Goal: Task Accomplishment & Management: Use online tool/utility

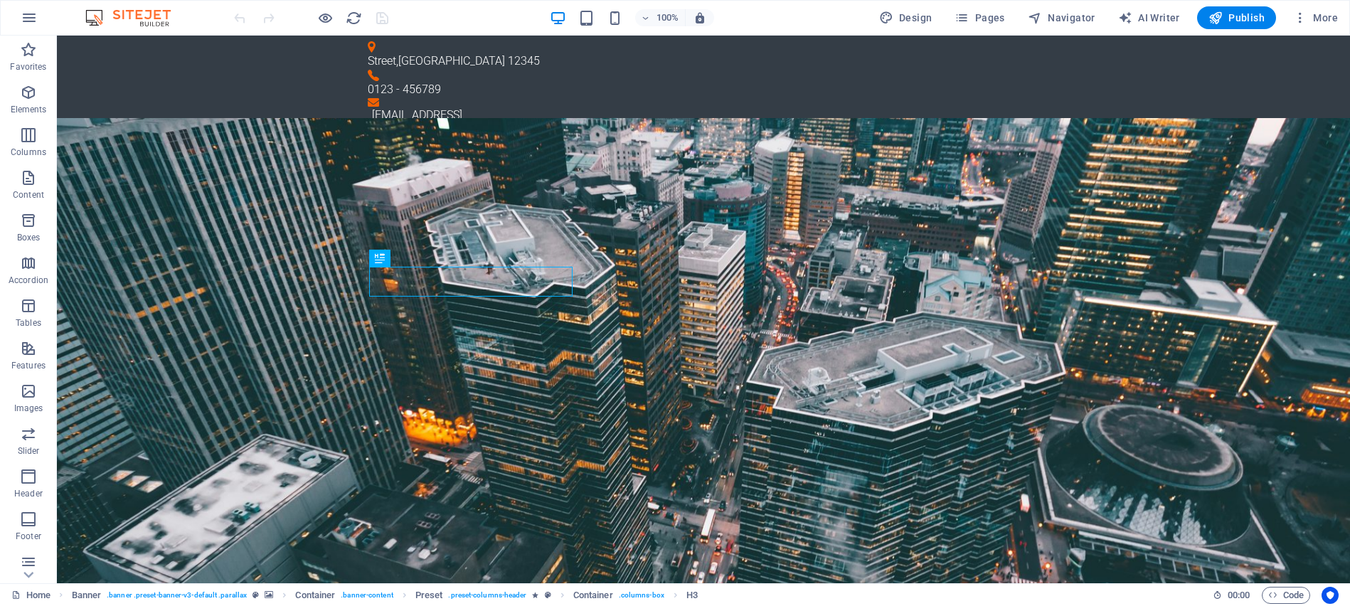
click at [132, 23] on img at bounding box center [135, 17] width 107 height 17
click at [1322, 11] on span "More" at bounding box center [1315, 18] width 45 height 14
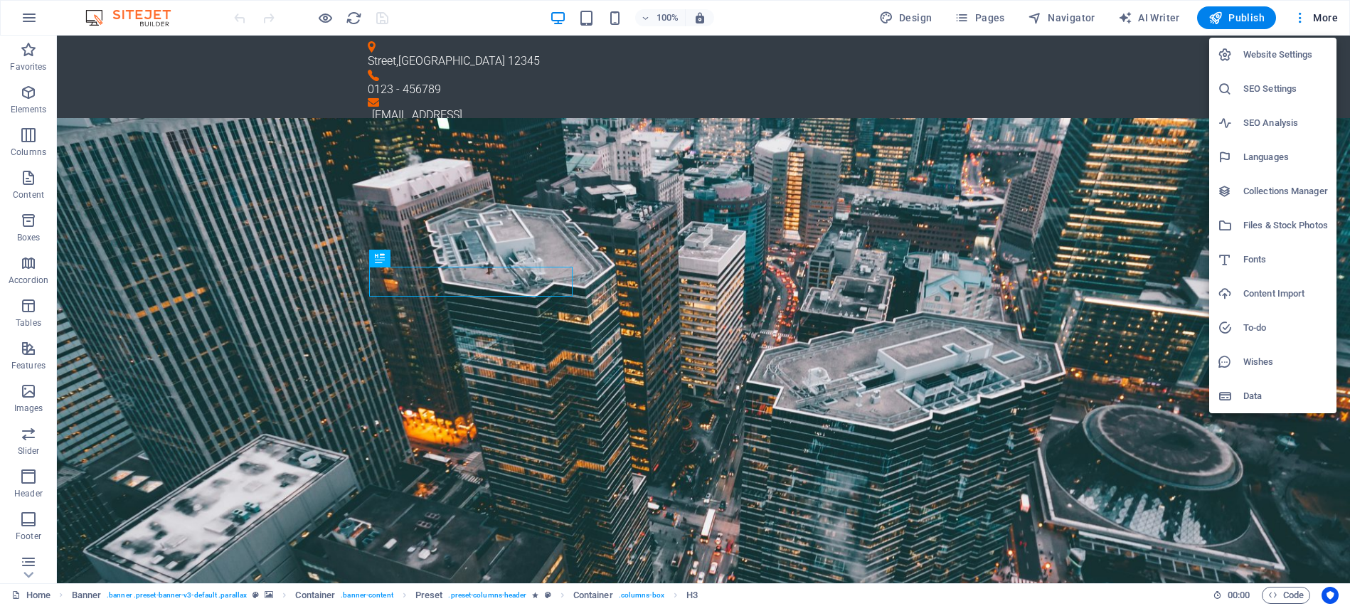
click at [1272, 54] on h6 "Website Settings" at bounding box center [1285, 54] width 85 height 17
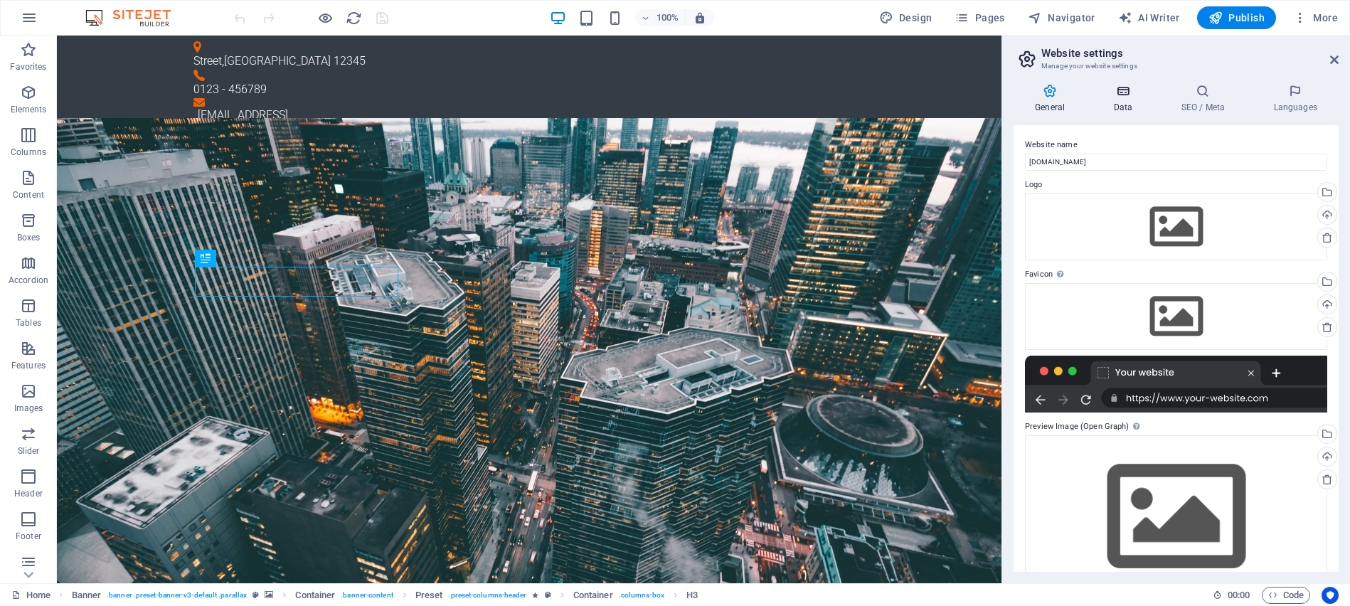
click at [1116, 87] on icon at bounding box center [1122, 91] width 62 height 14
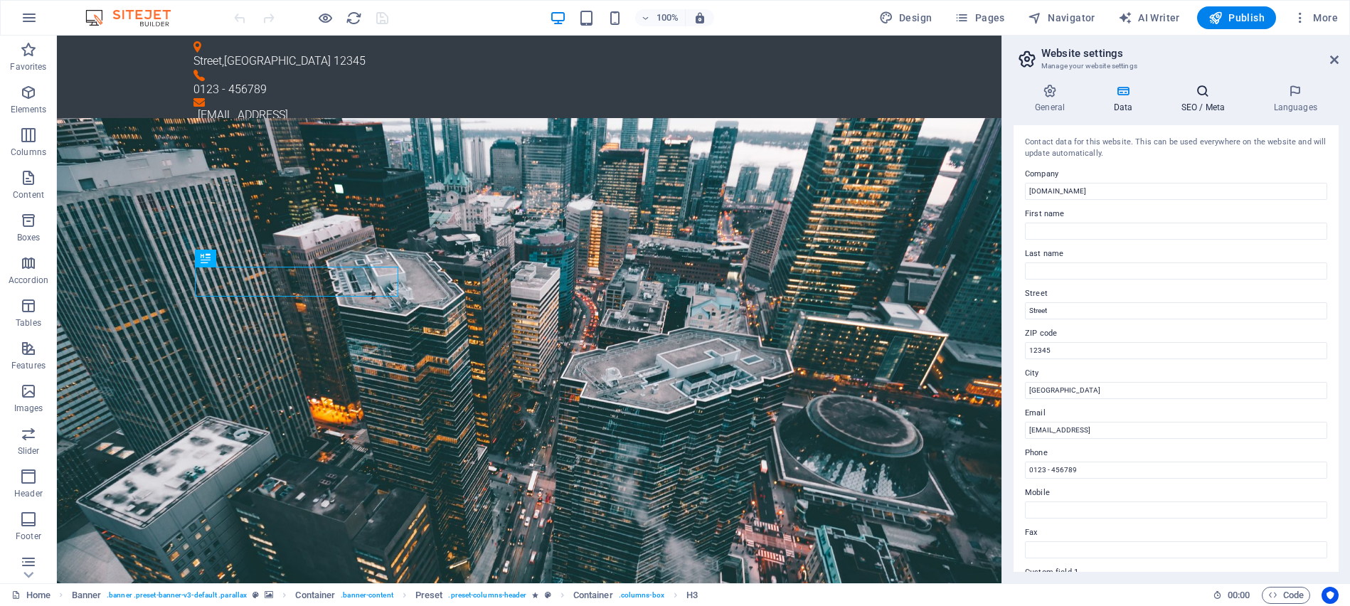
click at [1203, 89] on icon at bounding box center [1202, 91] width 87 height 14
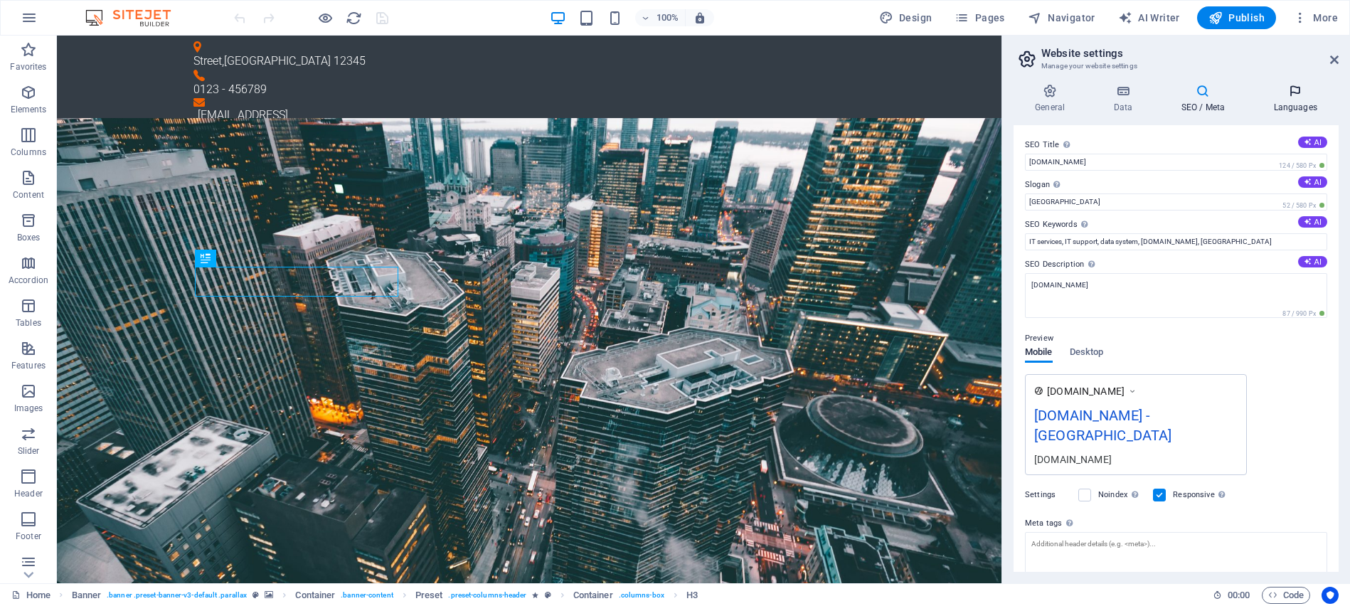
click at [1286, 89] on icon at bounding box center [1294, 91] width 87 height 14
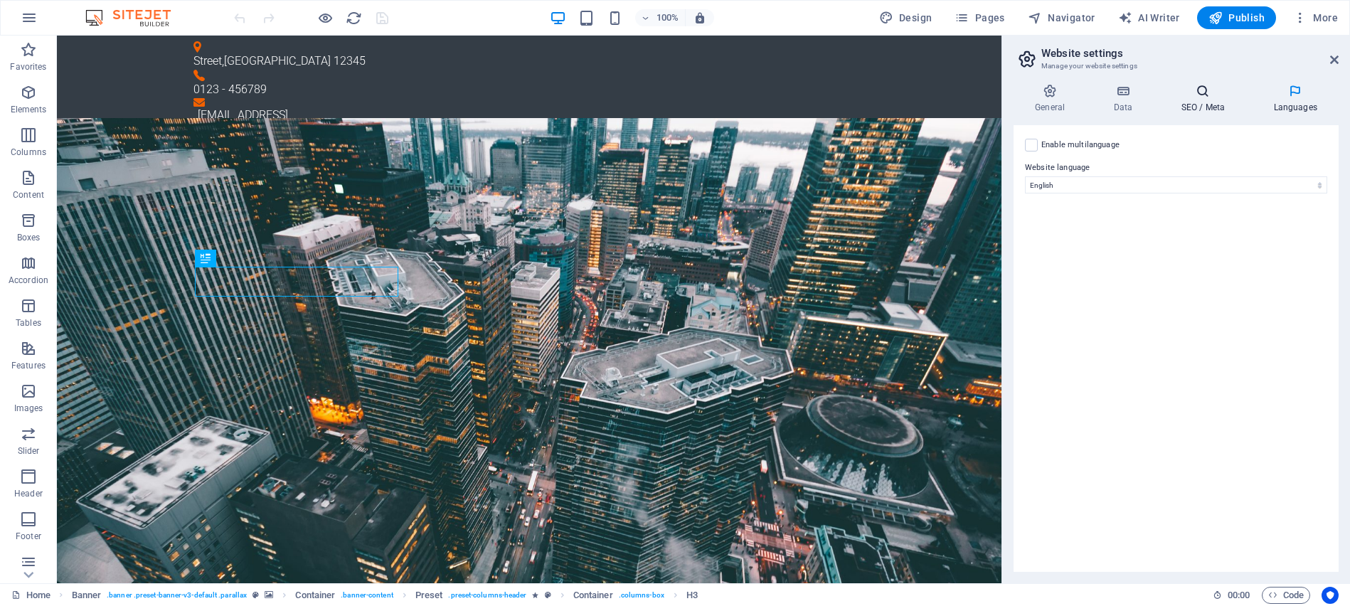
click at [1207, 90] on icon at bounding box center [1202, 91] width 87 height 14
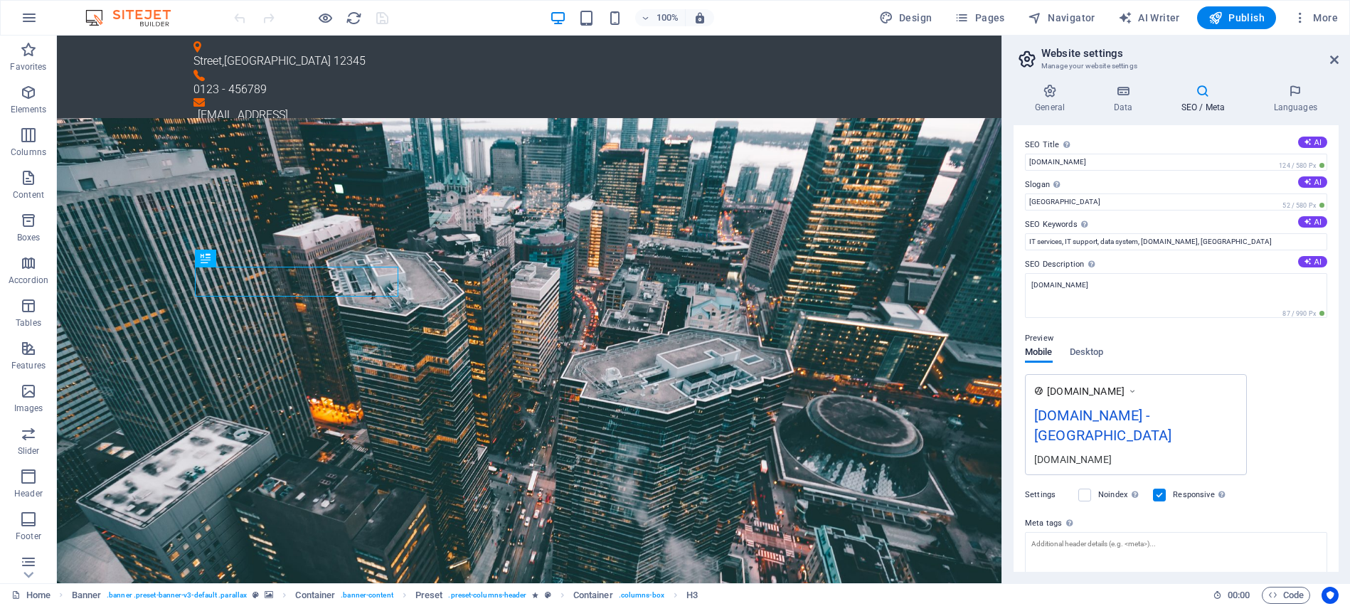
click at [1241, 57] on h2 "Website settings" at bounding box center [1189, 53] width 297 height 13
click at [1229, 14] on span "Publish" at bounding box center [1236, 18] width 56 height 14
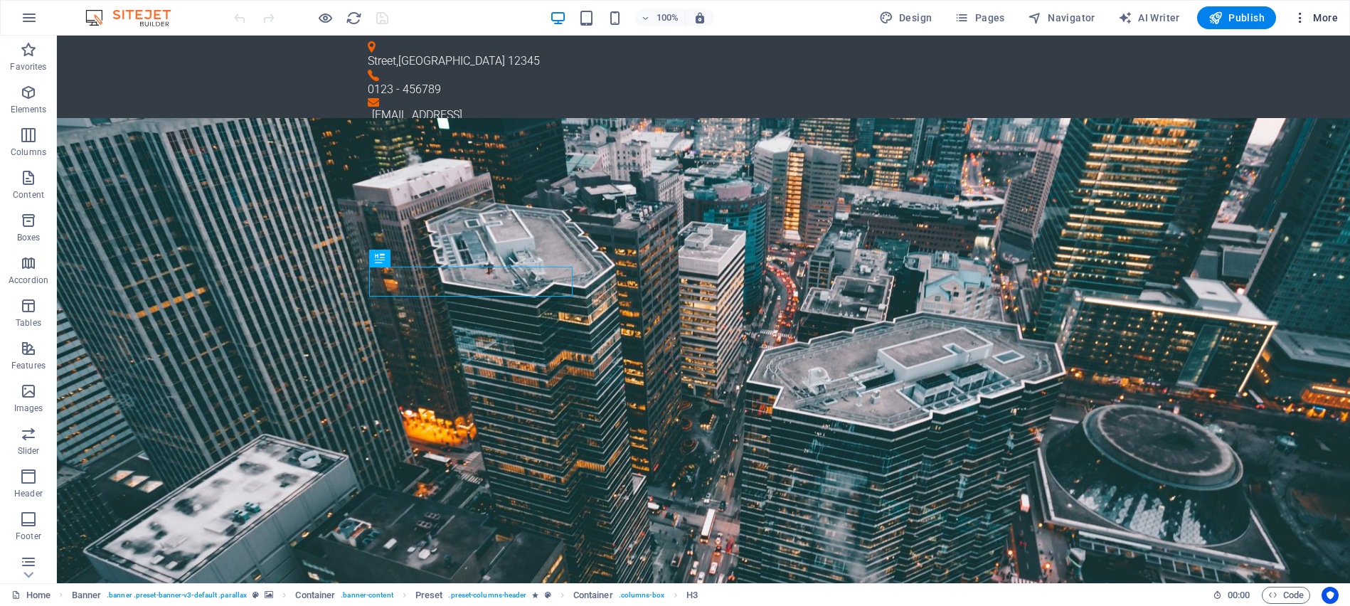
click at [1333, 11] on span "More" at bounding box center [1315, 18] width 45 height 14
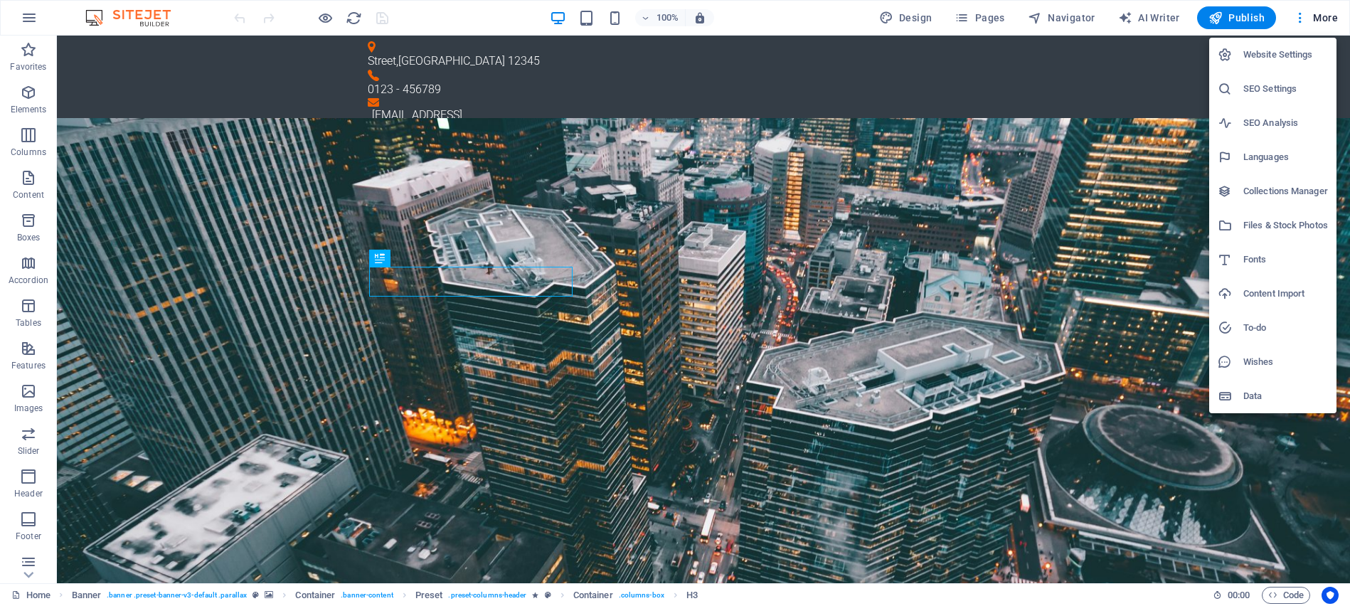
click at [31, 18] on div at bounding box center [675, 303] width 1350 height 606
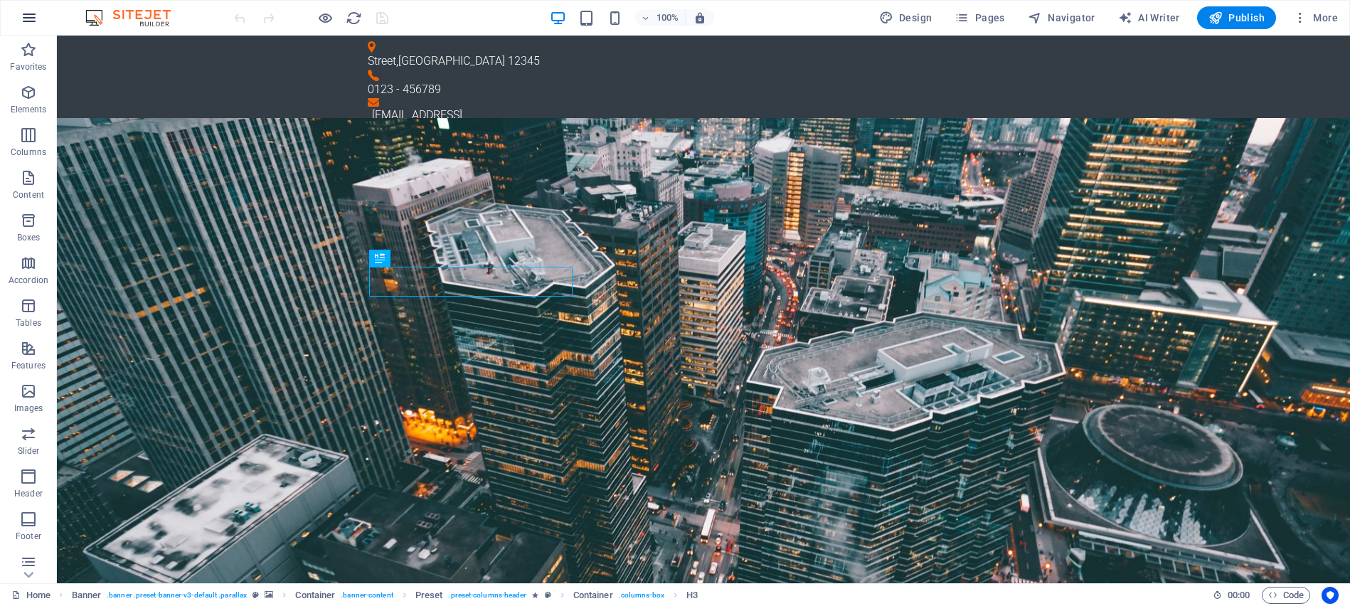
click at [29, 18] on icon "button" at bounding box center [29, 17] width 17 height 17
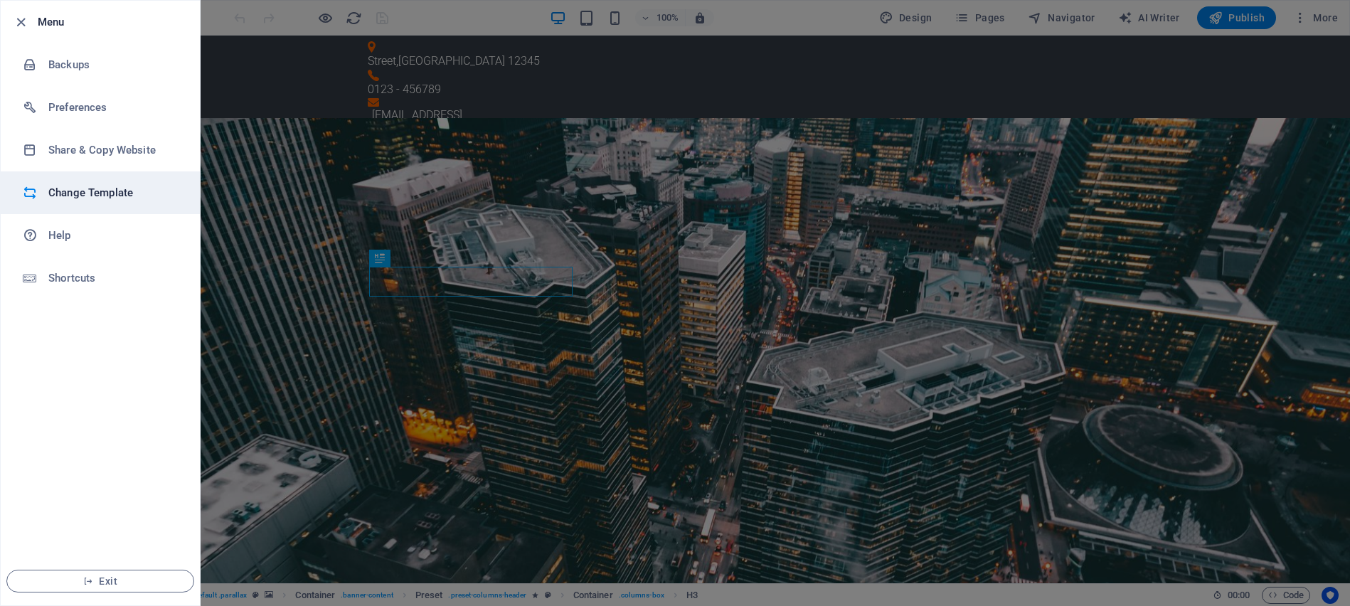
click at [135, 196] on h6 "Change Template" at bounding box center [114, 192] width 132 height 17
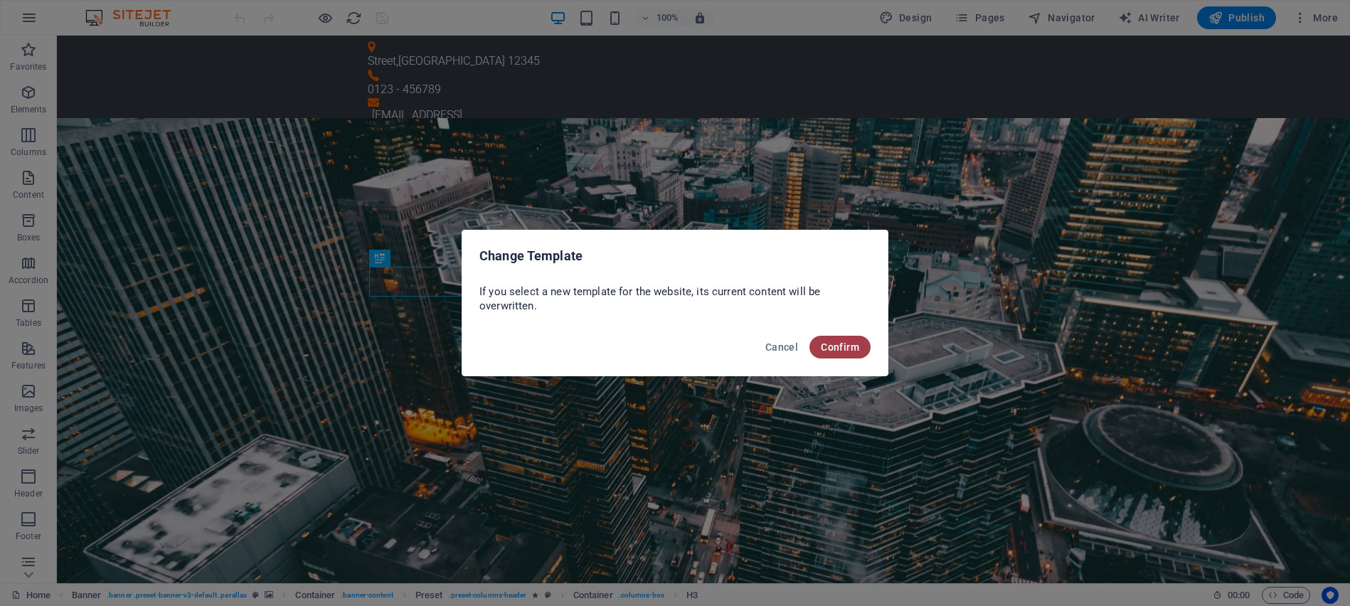
click at [841, 346] on span "Confirm" at bounding box center [840, 346] width 38 height 11
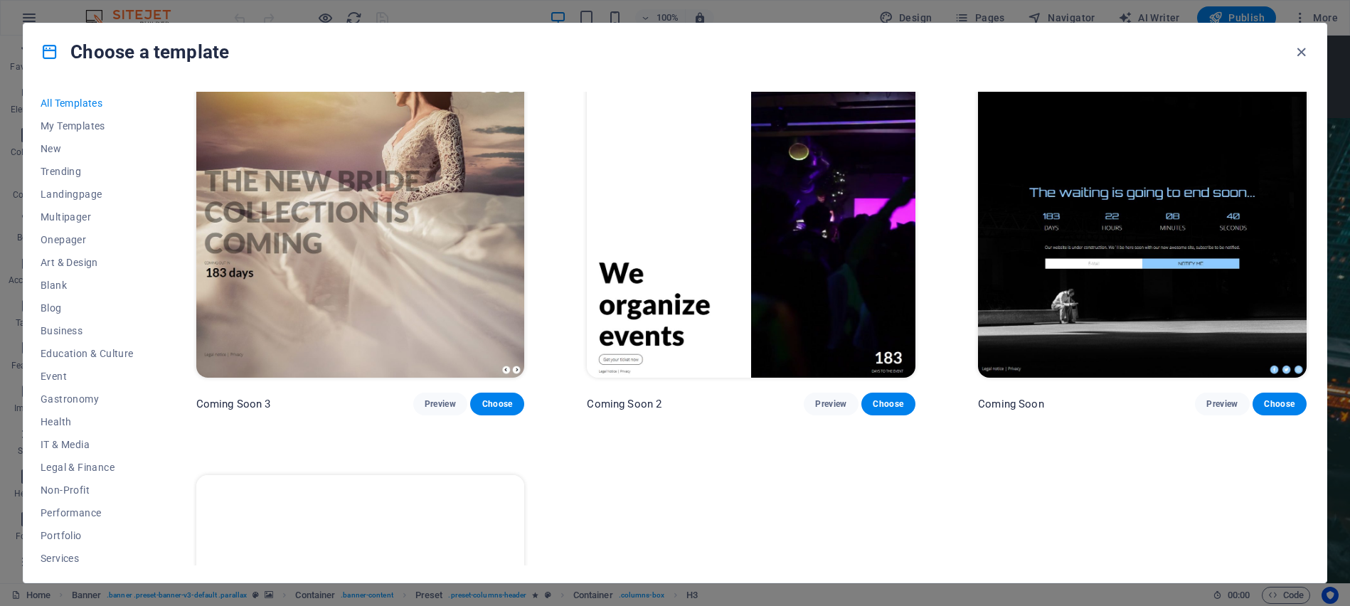
scroll to position [21776, 0]
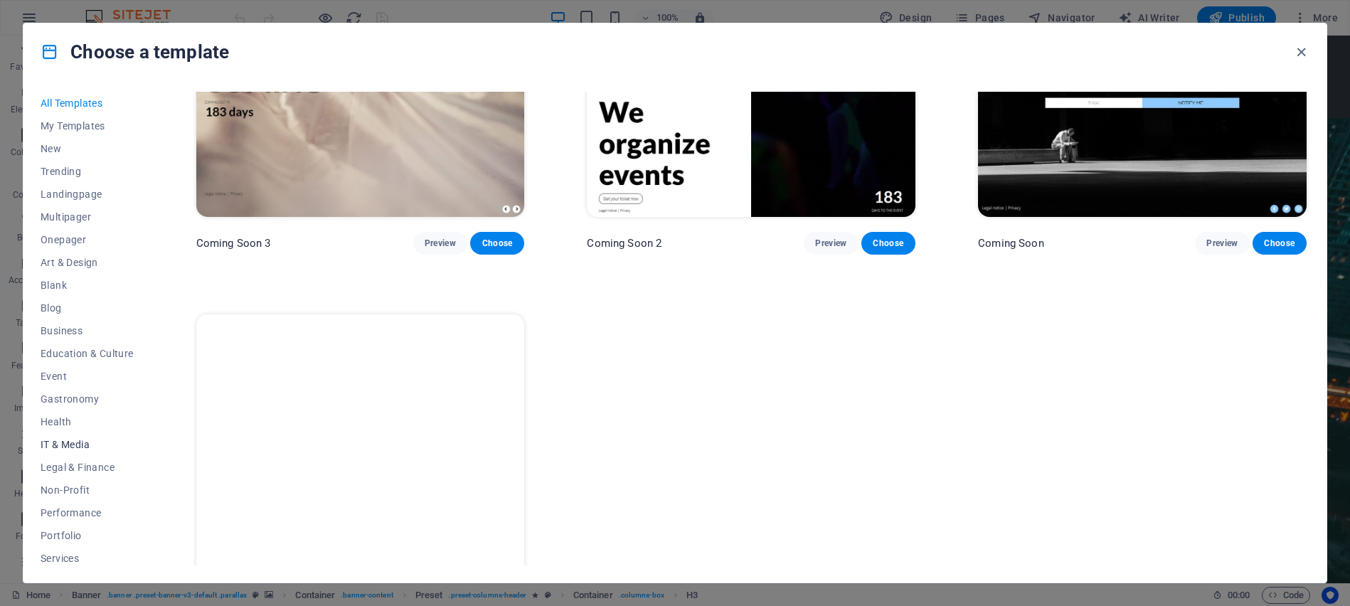
click at [62, 447] on span "IT & Media" at bounding box center [87, 444] width 93 height 11
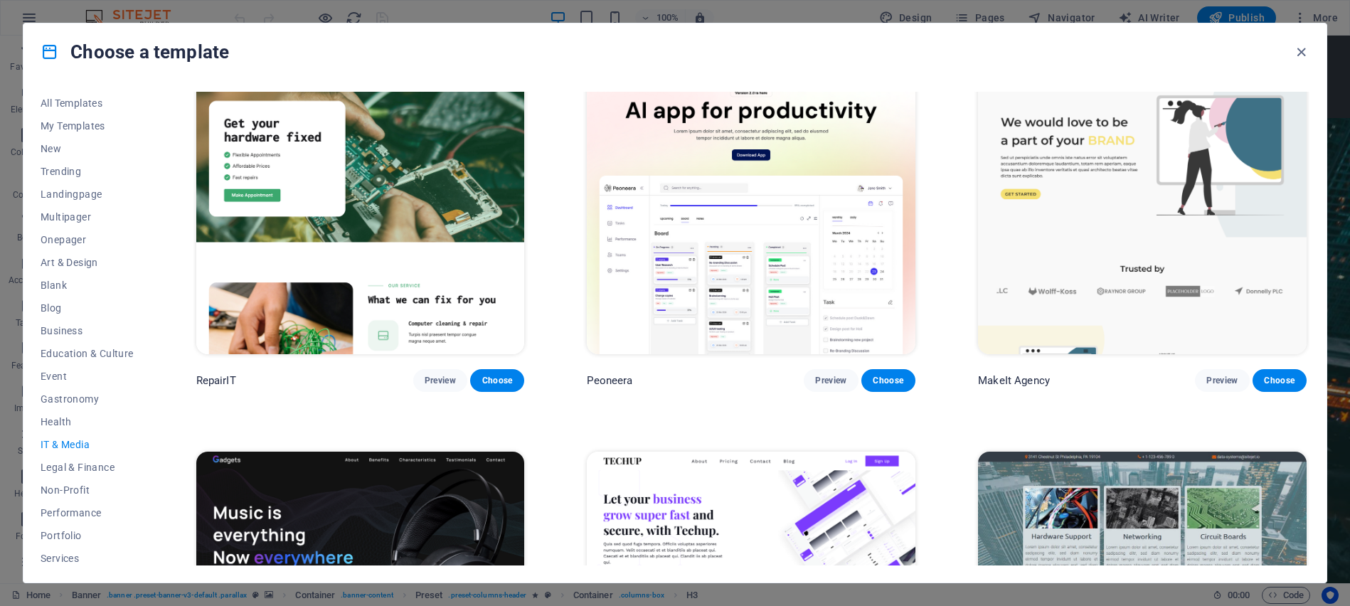
scroll to position [0, 0]
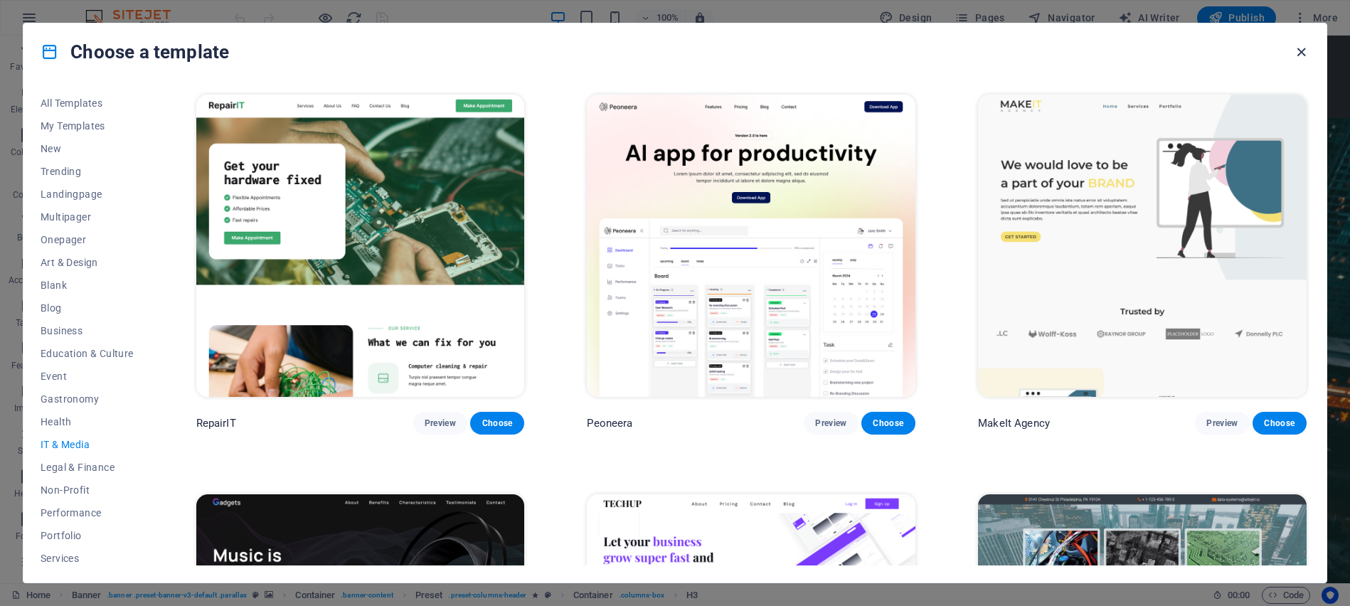
click at [1300, 55] on icon "button" at bounding box center [1301, 52] width 16 height 16
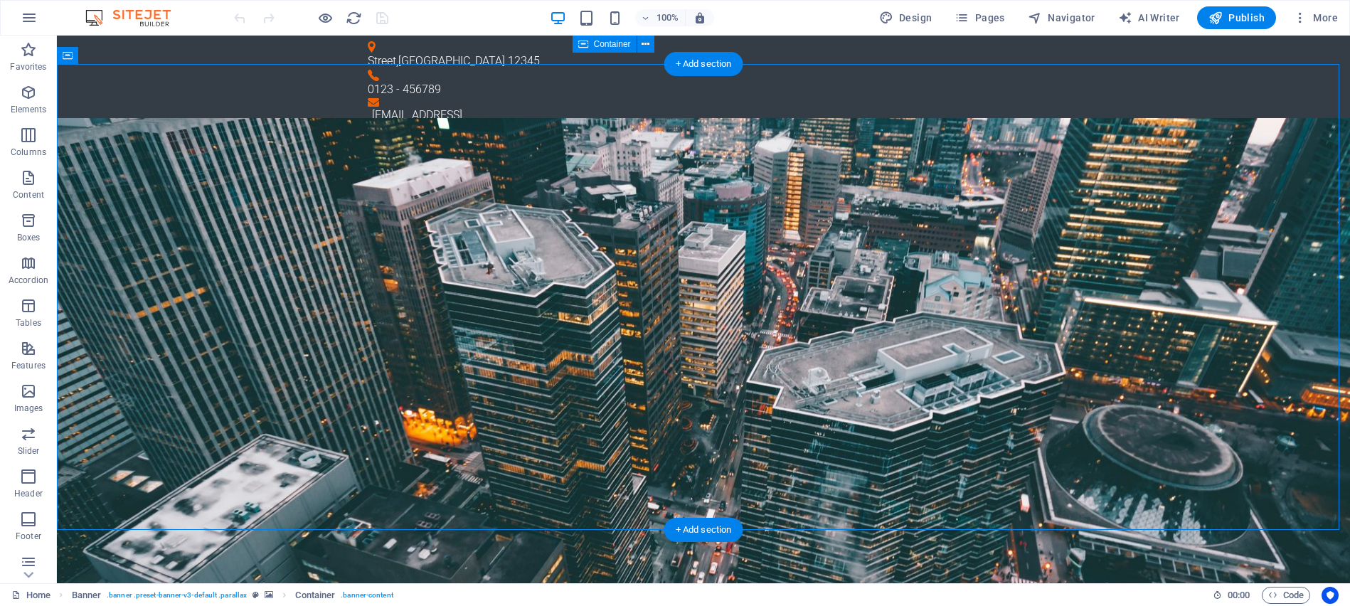
drag, startPoint x: 307, startPoint y: 100, endPoint x: 1085, endPoint y: 455, distance: 855.3
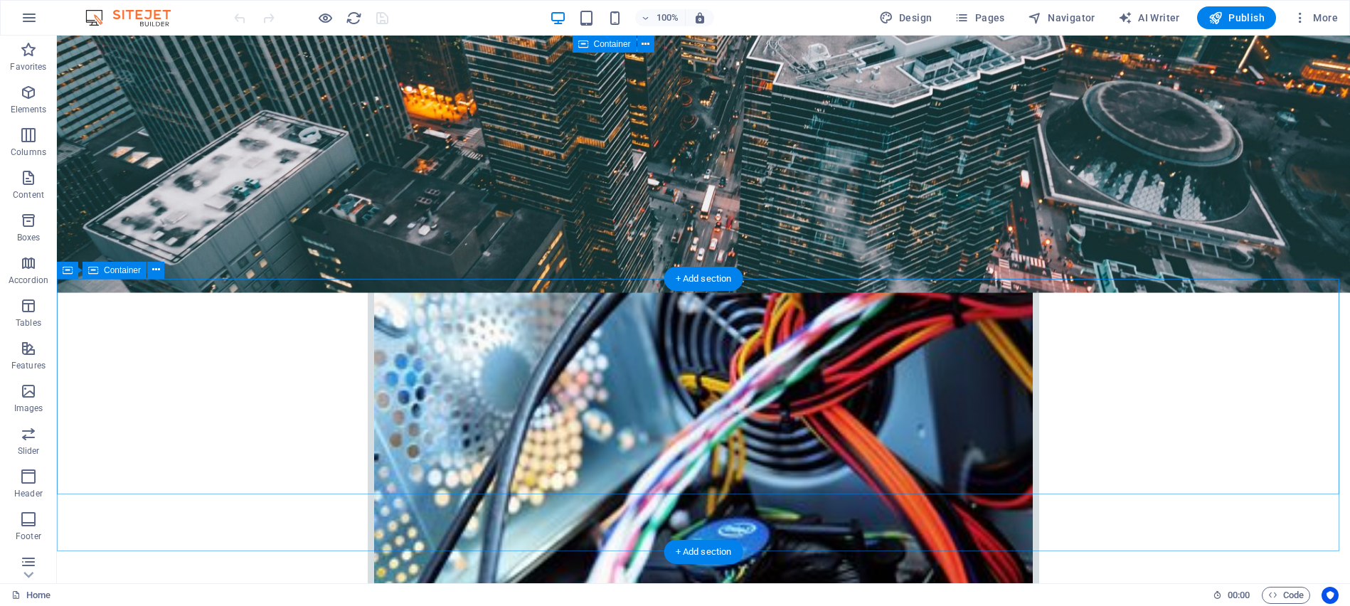
scroll to position [142, 0]
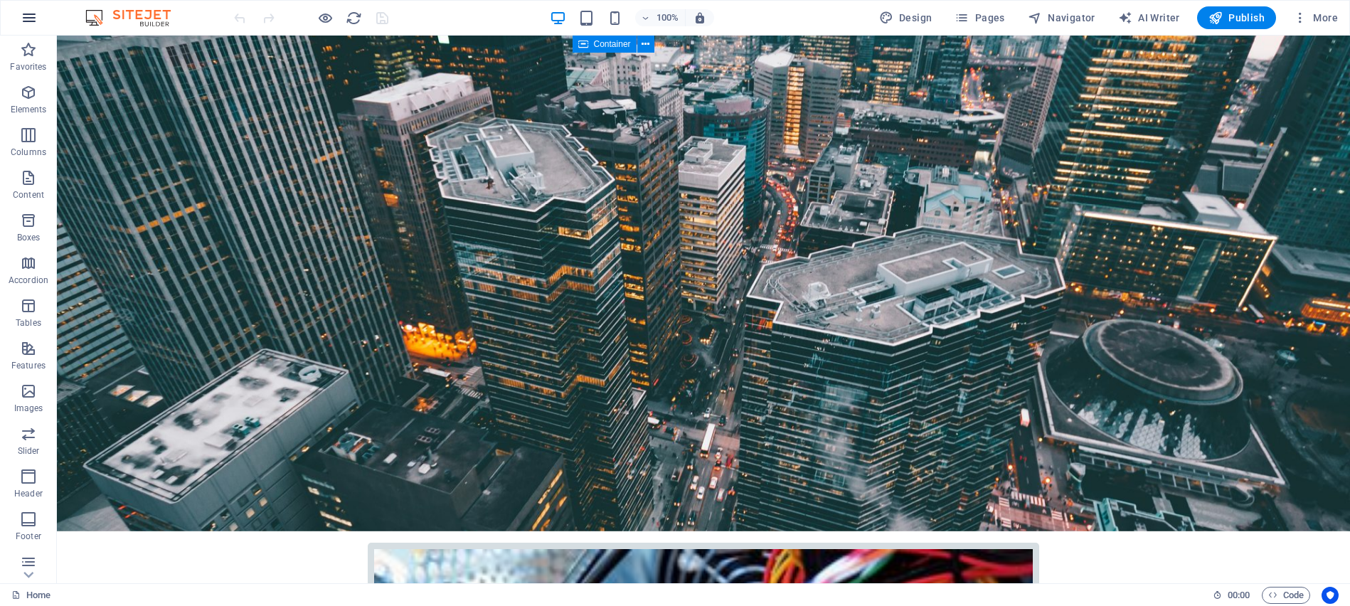
click at [26, 15] on icon "button" at bounding box center [29, 17] width 17 height 17
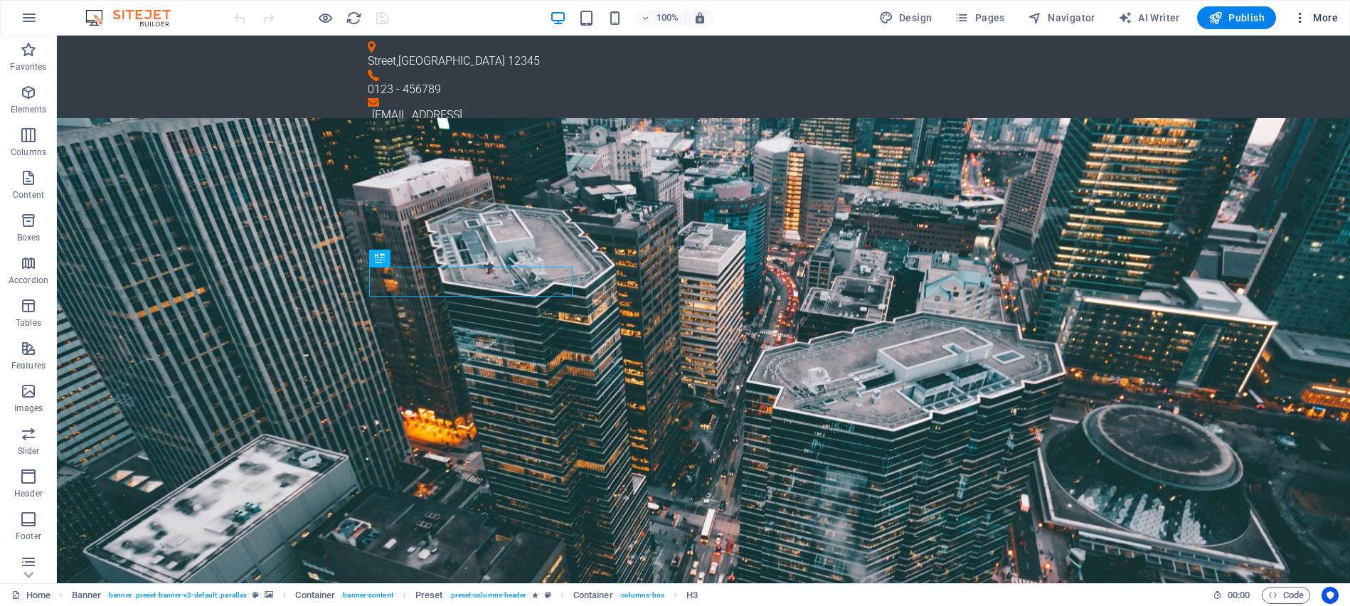
click at [1320, 14] on span "More" at bounding box center [1315, 18] width 45 height 14
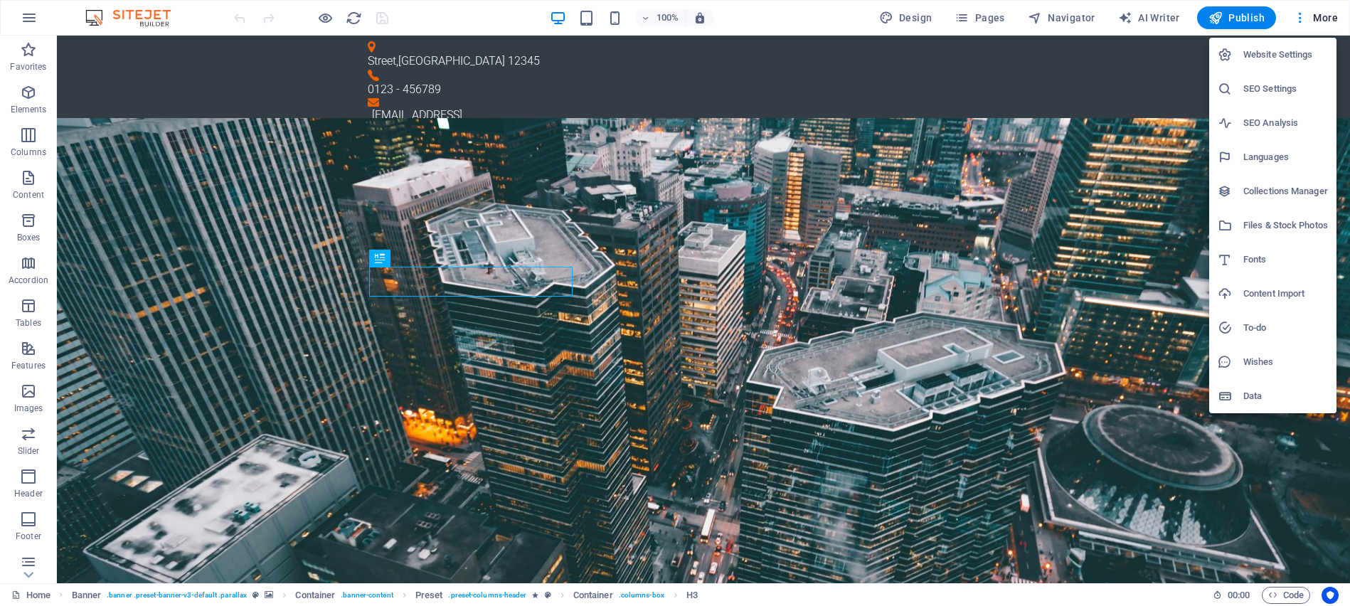
click at [26, 16] on div at bounding box center [675, 303] width 1350 height 606
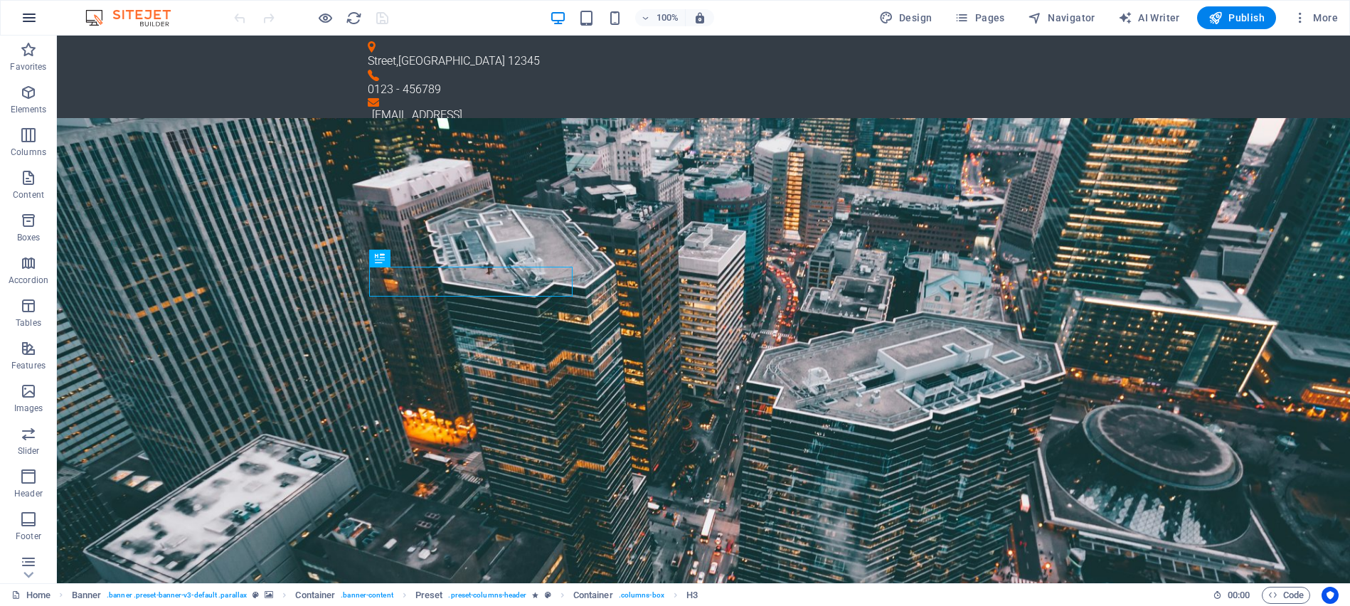
click at [31, 17] on icon "button" at bounding box center [29, 17] width 17 height 17
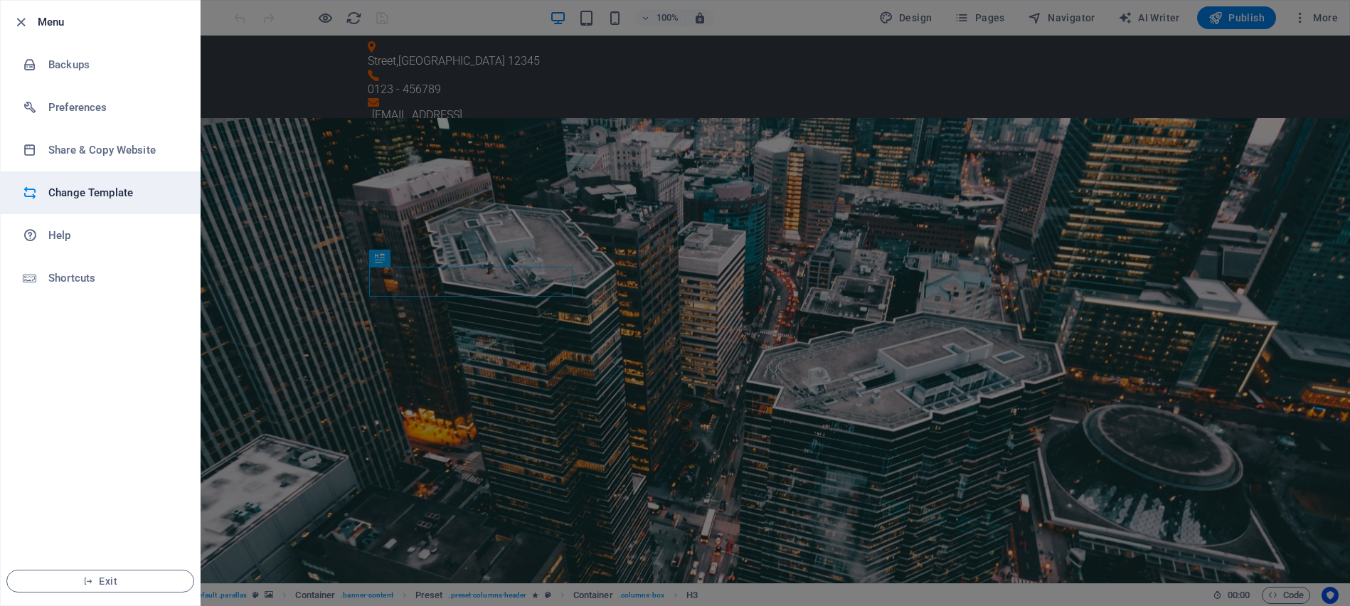
click at [89, 196] on h6 "Change Template" at bounding box center [114, 192] width 132 height 17
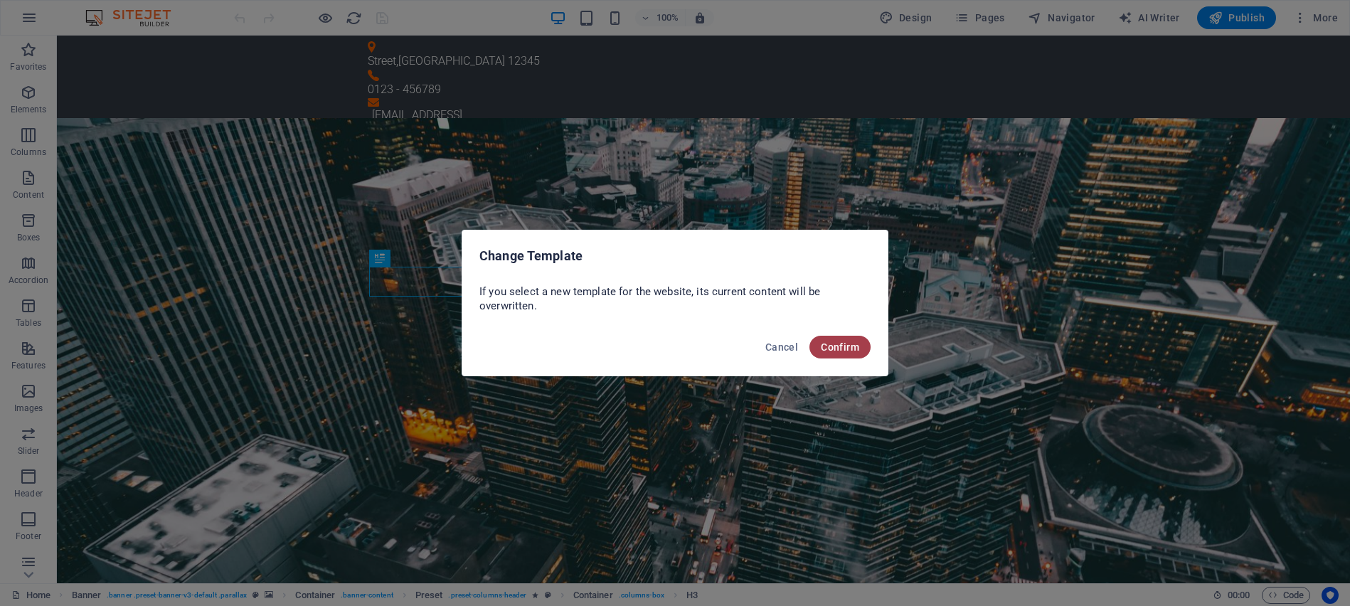
click at [857, 353] on button "Confirm" at bounding box center [839, 347] width 61 height 23
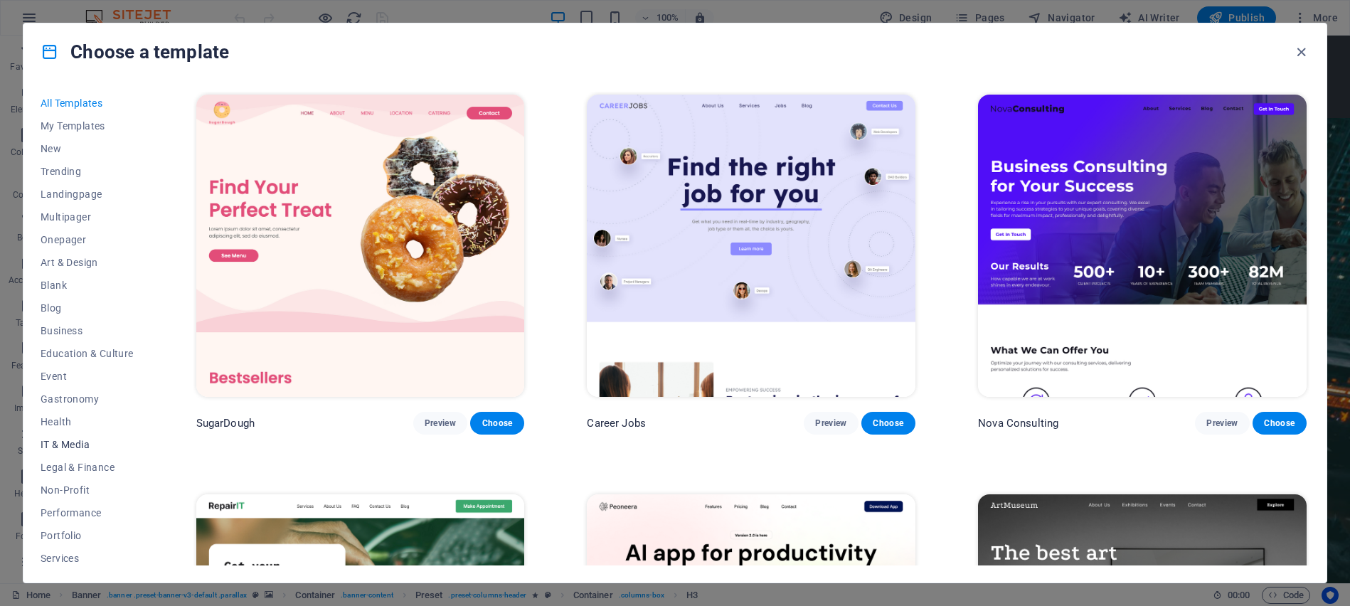
click at [56, 447] on span "IT & Media" at bounding box center [87, 444] width 93 height 11
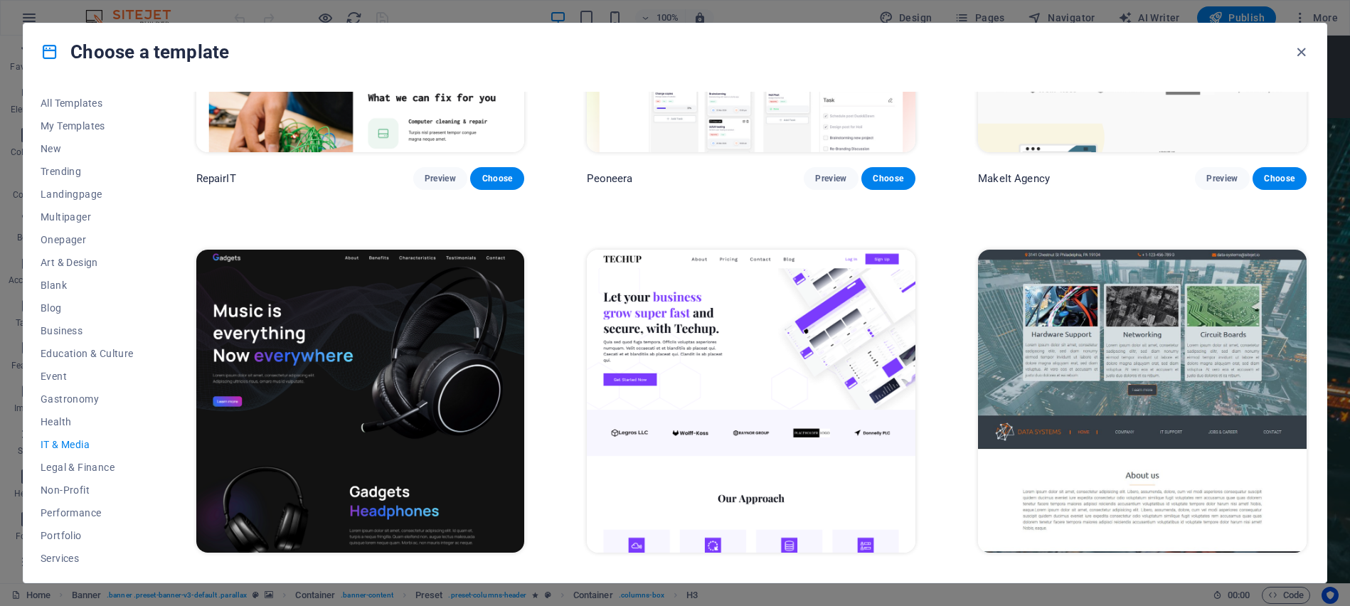
scroll to position [427, 0]
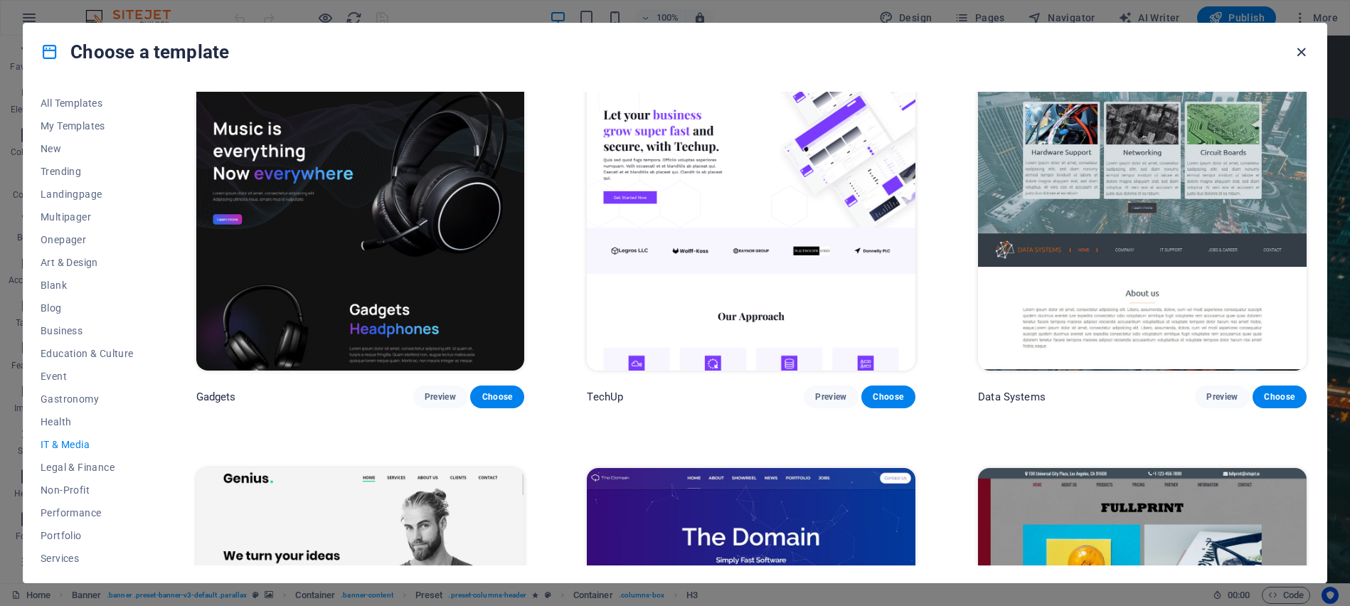
click at [1299, 54] on icon "button" at bounding box center [1301, 52] width 16 height 16
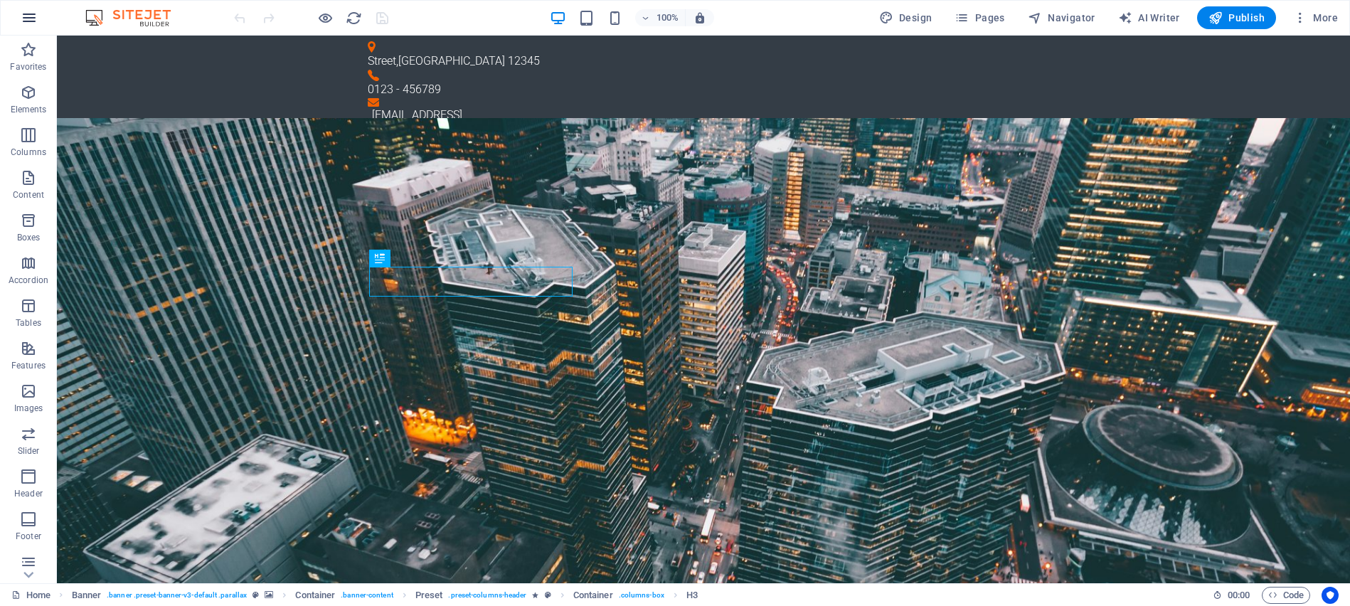
click at [23, 18] on icon "button" at bounding box center [29, 17] width 17 height 17
